Goal: Communication & Community: Answer question/provide support

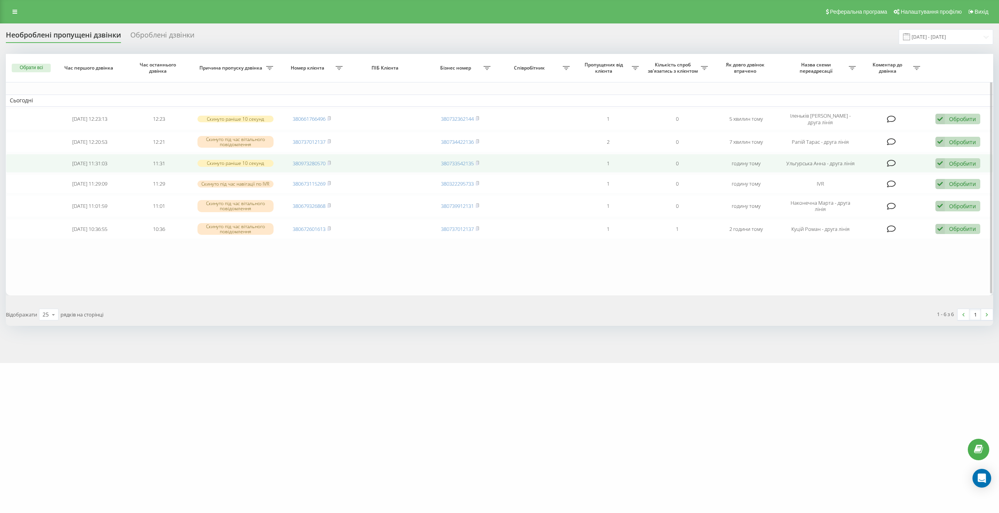
click at [951, 161] on div "Обробити" at bounding box center [962, 163] width 27 height 7
click at [909, 188] on span "Зв'язався з клієнтом за допомогою іншого каналу" at bounding box center [907, 189] width 134 height 7
